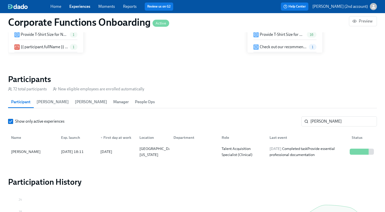
scroll to position [0, 3766]
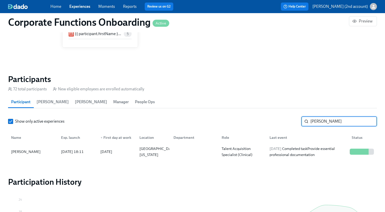
click at [329, 117] on input "[PERSON_NAME]" at bounding box center [343, 121] width 66 height 10
click at [82, 5] on link "Experiences" at bounding box center [79, 6] width 21 height 5
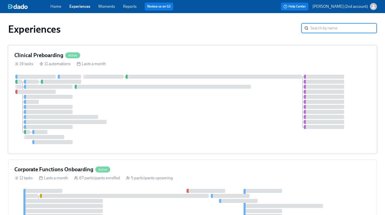
click at [128, 73] on div "Clinical Preboarding Active 19 tasks 11 automations Lasts a month" at bounding box center [192, 99] width 368 height 108
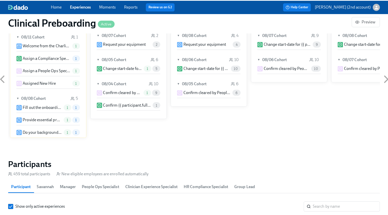
scroll to position [445, 0]
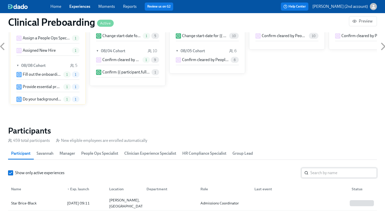
click at [327, 174] on input "search" at bounding box center [343, 172] width 66 height 10
paste input "[PERSON_NAME]"
type input "[PERSON_NAME]"
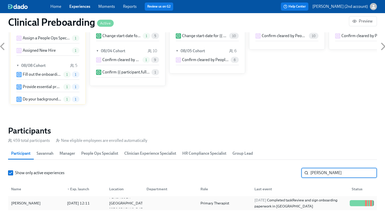
click at [311, 199] on div "[DATE] Completed task Review and sign onboarding paperwork in [GEOGRAPHIC_DATA]" at bounding box center [299, 203] width 95 height 12
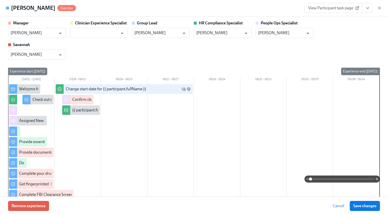
click at [370, 3] on button "View task page" at bounding box center [368, 8] width 11 height 10
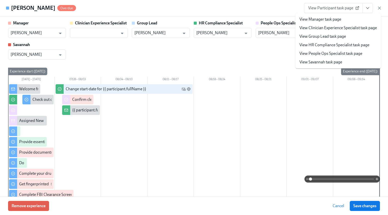
click at [341, 52] on link "View People Ops Specialist task page" at bounding box center [331, 54] width 63 height 6
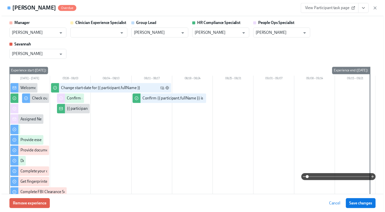
scroll to position [0, 6472]
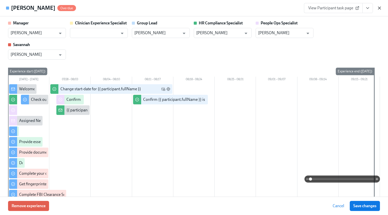
click at [381, 9] on icon "button" at bounding box center [379, 8] width 5 height 5
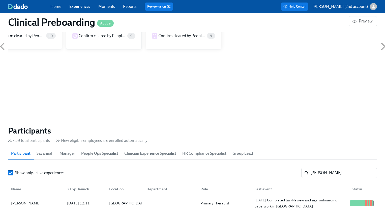
scroll to position [0, 6472]
click at [80, 6] on link "Experiences" at bounding box center [79, 6] width 21 height 5
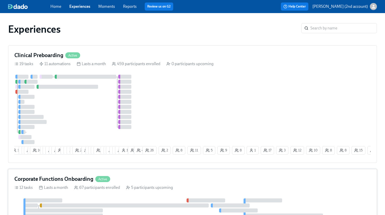
click at [128, 188] on icon at bounding box center [128, 188] width 4 height 4
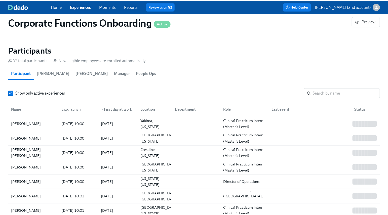
scroll to position [470, 0]
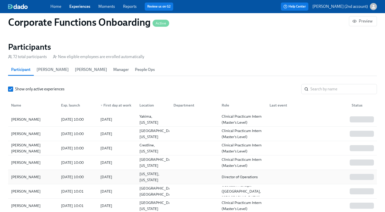
click at [276, 181] on div at bounding box center [306, 177] width 82 height 10
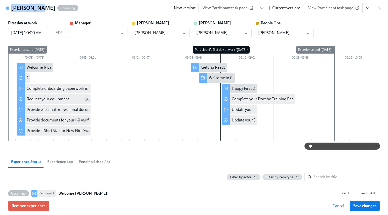
drag, startPoint x: 36, startPoint y: 9, endPoint x: 12, endPoint y: 7, distance: 24.1
click at [12, 7] on div "[PERSON_NAME] Upcoming" at bounding box center [44, 8] width 67 height 8
copy h4 "[PERSON_NAME]"
click at [370, 9] on button "View task page" at bounding box center [368, 8] width 11 height 10
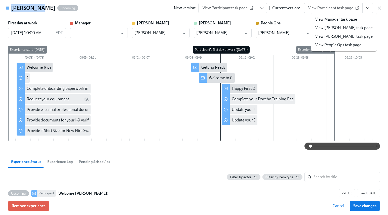
click at [345, 43] on link "View People Ops task page" at bounding box center [339, 45] width 46 height 6
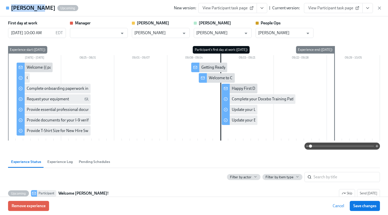
click at [373, 10] on button "View task page" at bounding box center [368, 8] width 11 height 10
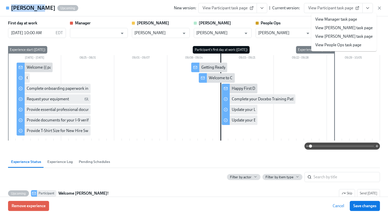
click at [353, 46] on link "View People Ops task page" at bounding box center [339, 45] width 46 height 6
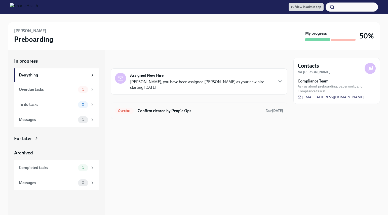
click at [170, 109] on h6 "Confirm cleared by People Ops" at bounding box center [200, 111] width 124 height 6
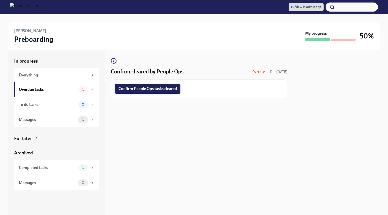
click at [160, 93] on button "Confirm People Ops tasks cleared" at bounding box center [147, 89] width 65 height 10
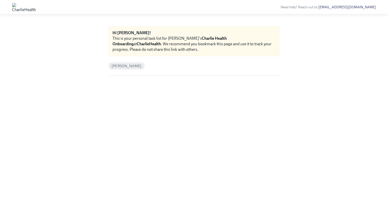
click at [125, 65] on span "Paul Tyger" at bounding box center [127, 66] width 36 height 4
